Goal: Transaction & Acquisition: Purchase product/service

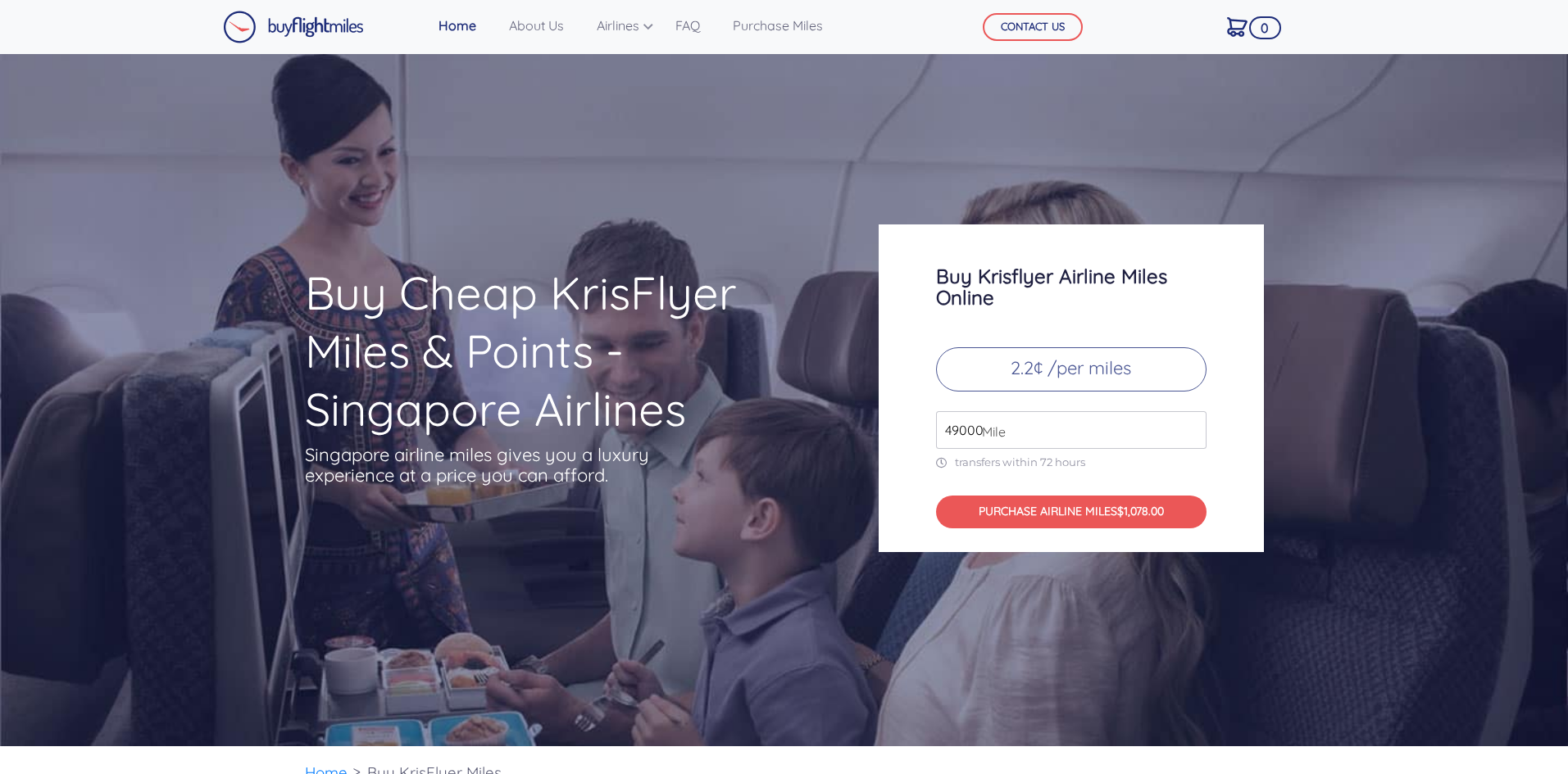
click at [992, 426] on span "Mile" at bounding box center [990, 432] width 32 height 20
drag, startPoint x: 987, startPoint y: 430, endPoint x: 894, endPoint y: 431, distance: 93.0
click at [894, 431] on div "Buy Krisflyer Airline Miles Online 2.2¢ /per miles 49000 Mile transfers within …" at bounding box center [1071, 389] width 385 height 328
click at [1034, 431] on input "49000" at bounding box center [1070, 430] width 270 height 37
click at [1193, 434] on input "49000" at bounding box center [1070, 430] width 270 height 37
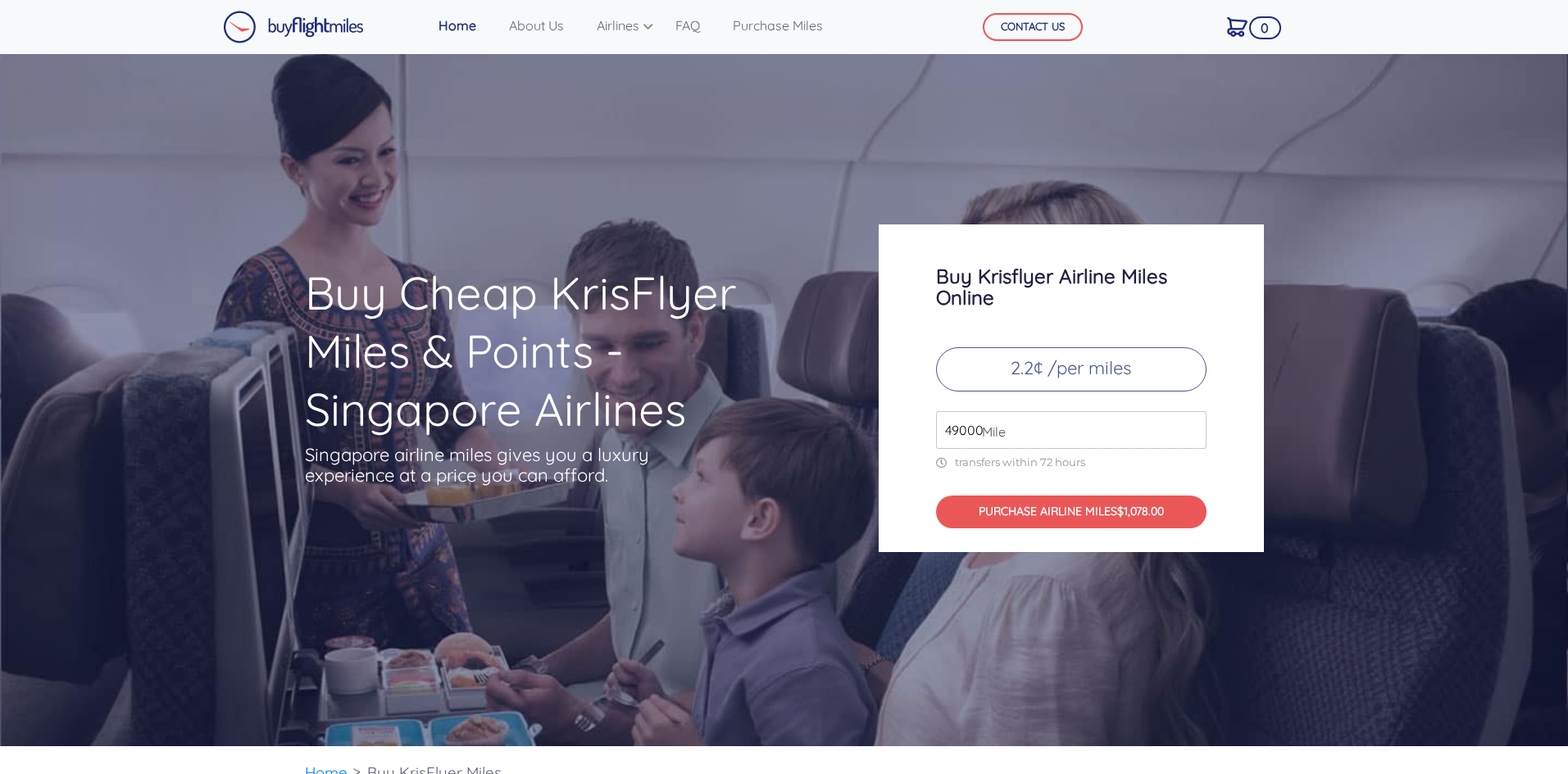
click at [1193, 434] on input "49000" at bounding box center [1070, 430] width 270 height 37
click at [966, 441] on input "49000" at bounding box center [1070, 430] width 270 height 37
type input "3000"
click at [920, 459] on div "Buy Krisflyer Airline Miles Online 2.2¢ /per miles 3000 Mile transfers within 7…" at bounding box center [1071, 389] width 385 height 328
